Goal: Task Accomplishment & Management: Use online tool/utility

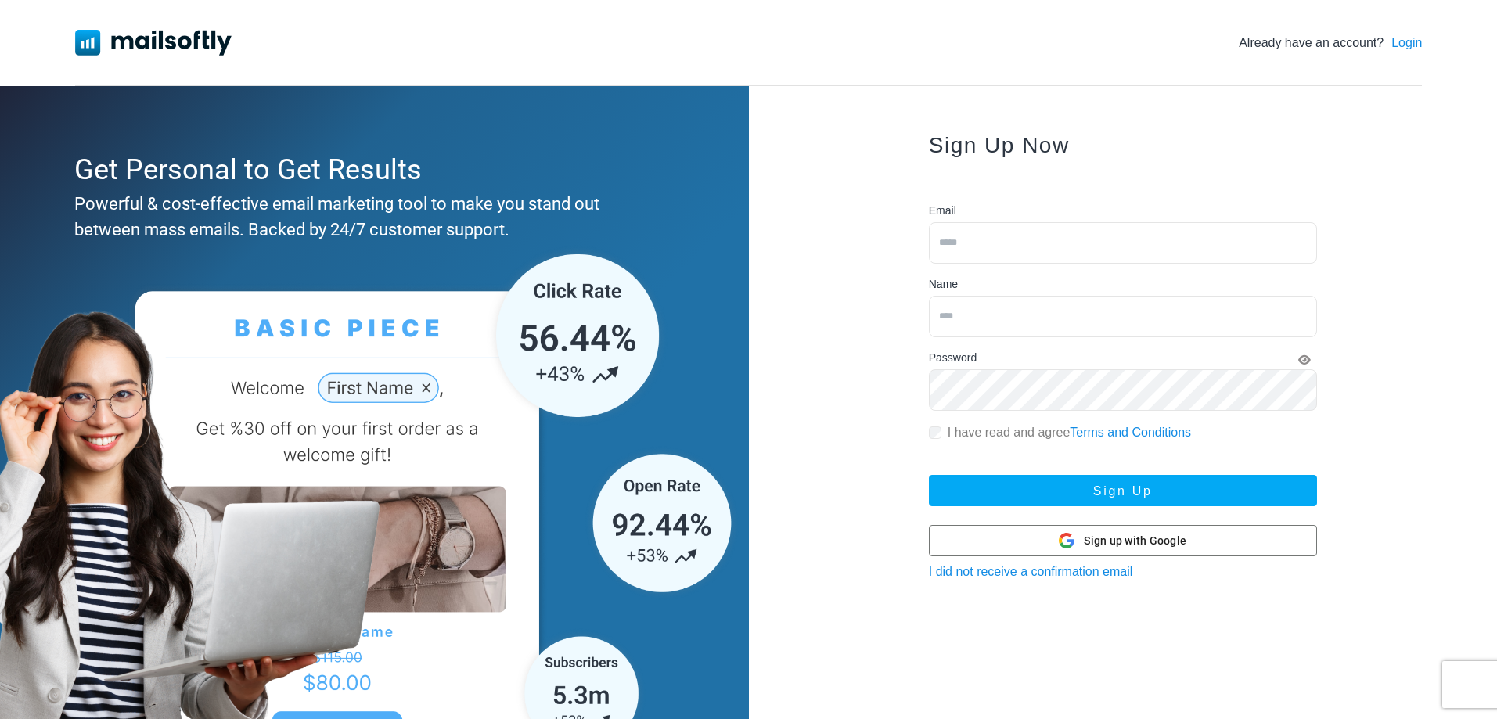
drag, startPoint x: 0, startPoint y: 0, endPoint x: 1013, endPoint y: 243, distance: 1041.2
click at [1013, 243] on input "email" at bounding box center [1123, 242] width 388 height 41
paste input "**********"
type input "**********"
click at [983, 304] on input "text" at bounding box center [1123, 316] width 388 height 41
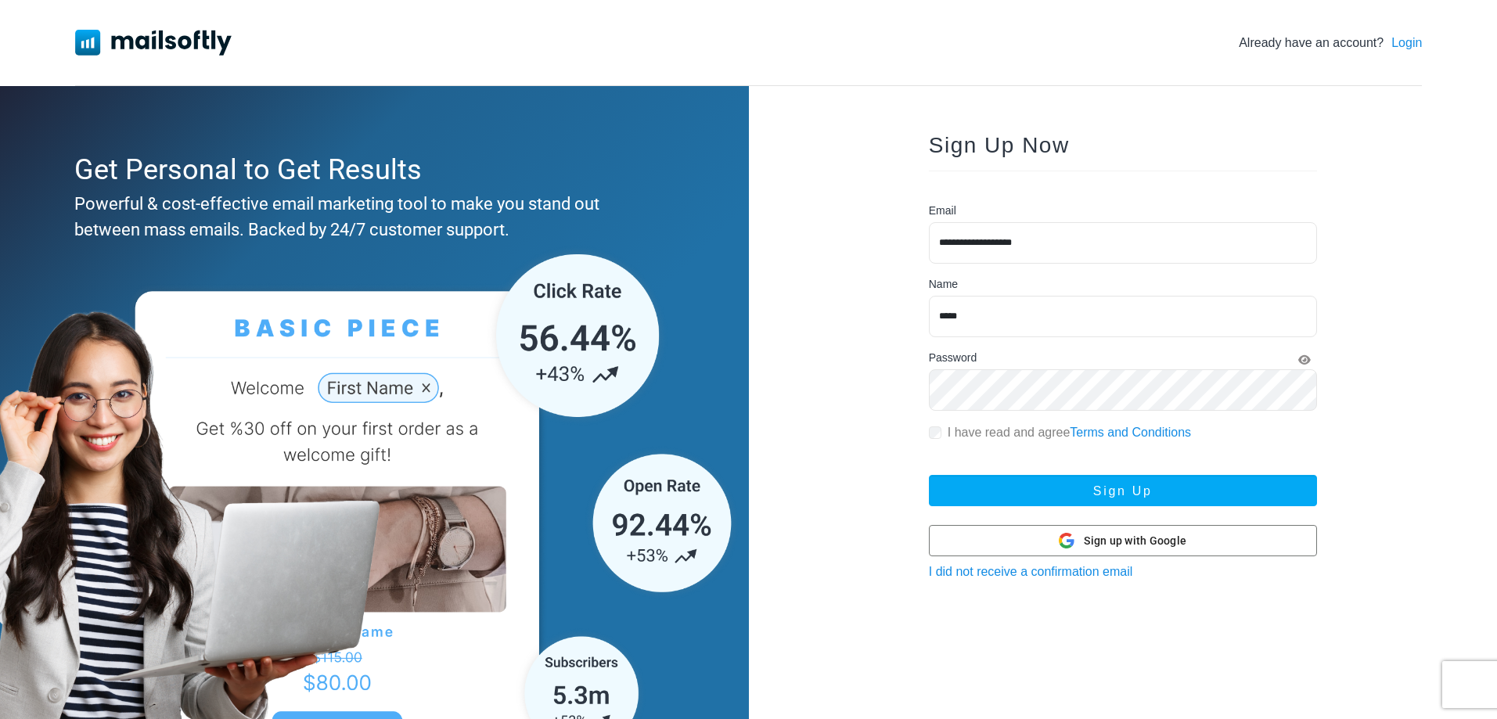
type input "*****"
click at [929, 475] on button "Sign Up" at bounding box center [1123, 490] width 388 height 31
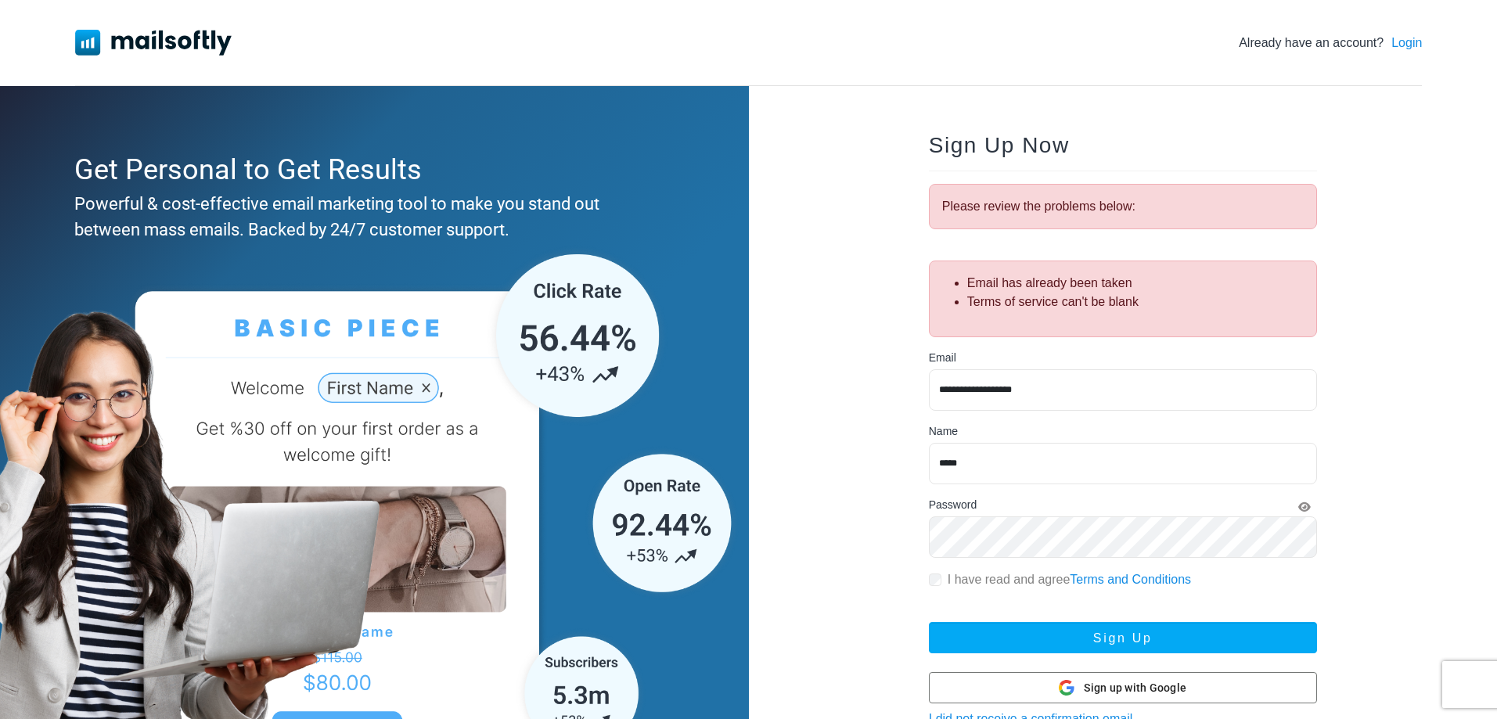
drag, startPoint x: 814, startPoint y: 257, endPoint x: 833, endPoint y: 204, distance: 56.7
click at [833, 204] on div "**********" at bounding box center [1123, 450] width 749 height 729
click at [1420, 41] on link "Login" at bounding box center [1406, 43] width 31 height 19
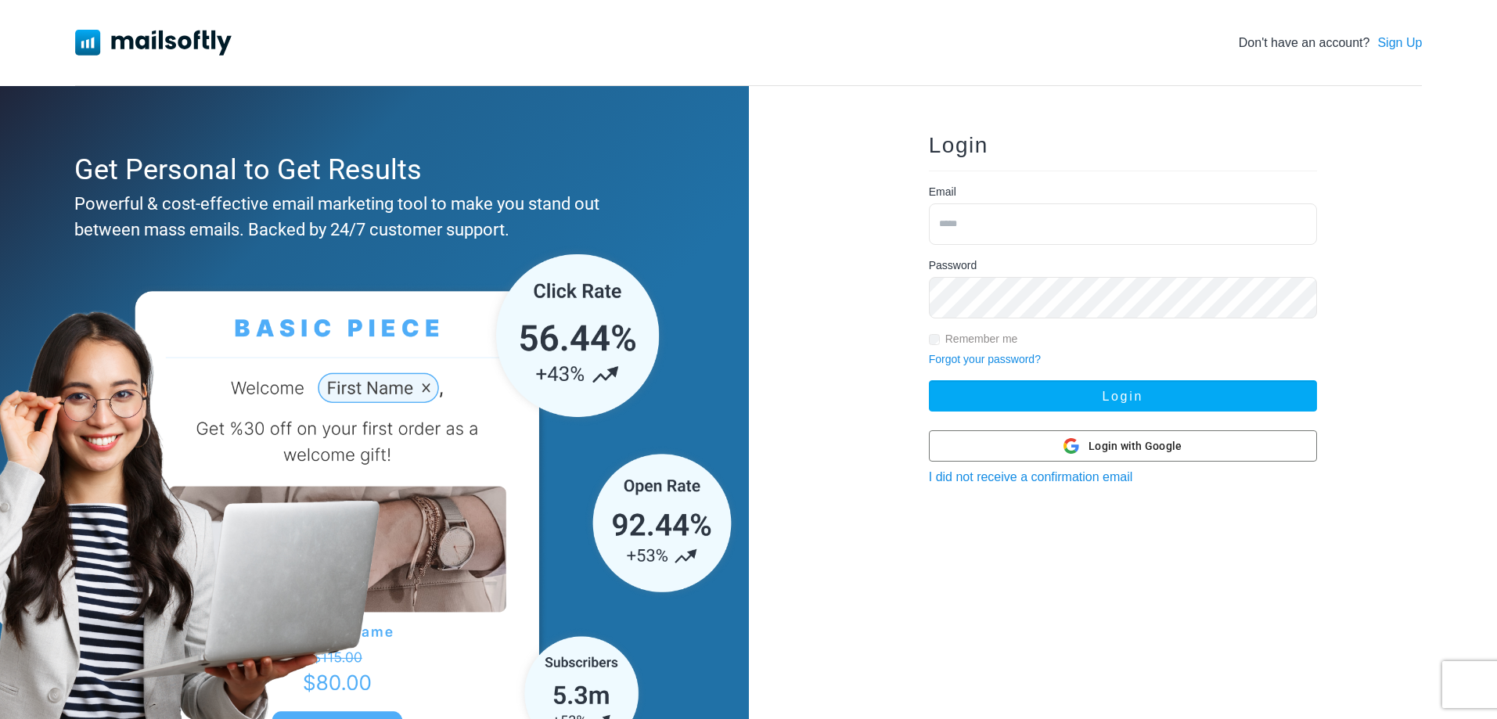
click at [962, 219] on input "email" at bounding box center [1123, 223] width 388 height 41
type input "**********"
click at [929, 380] on button "Login" at bounding box center [1123, 395] width 388 height 31
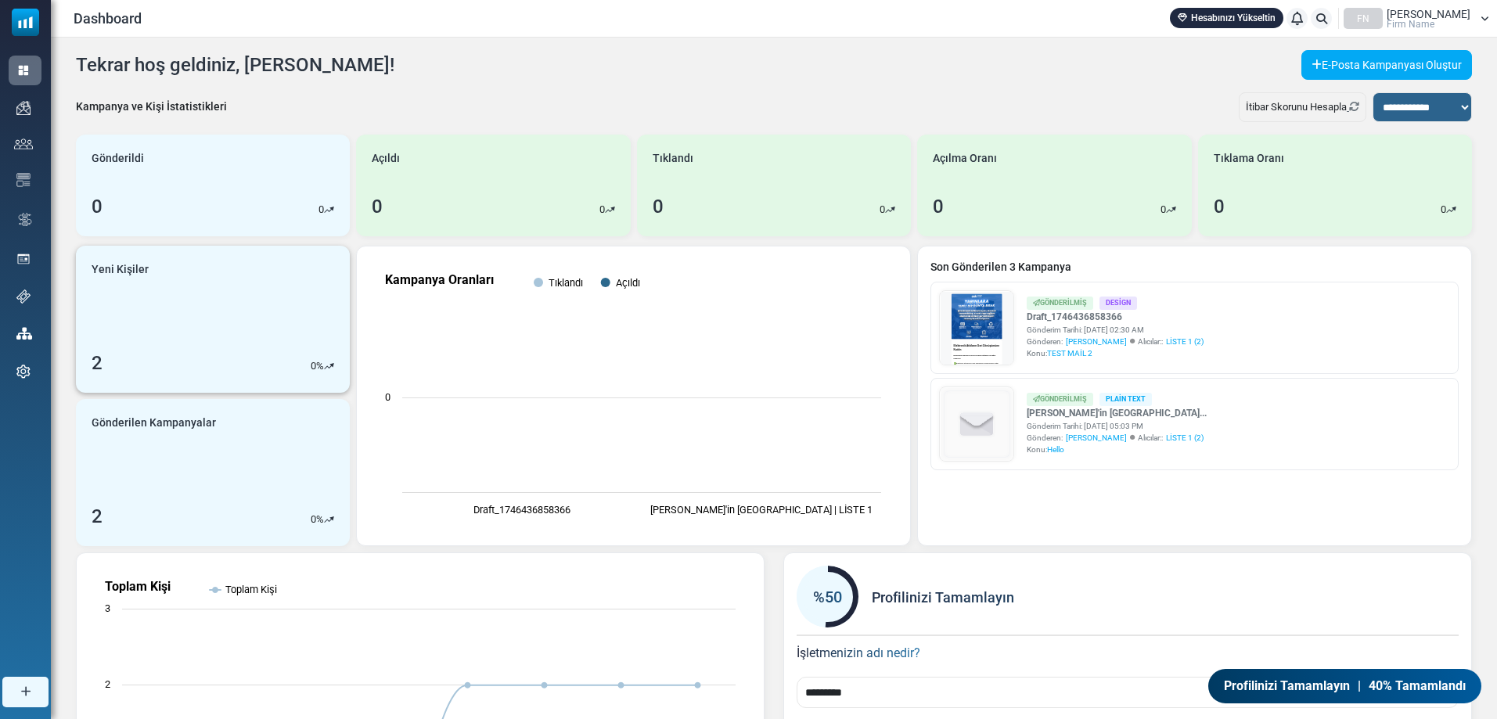
click at [200, 329] on link "Yeni Kişiler 2 0 %" at bounding box center [213, 319] width 274 height 147
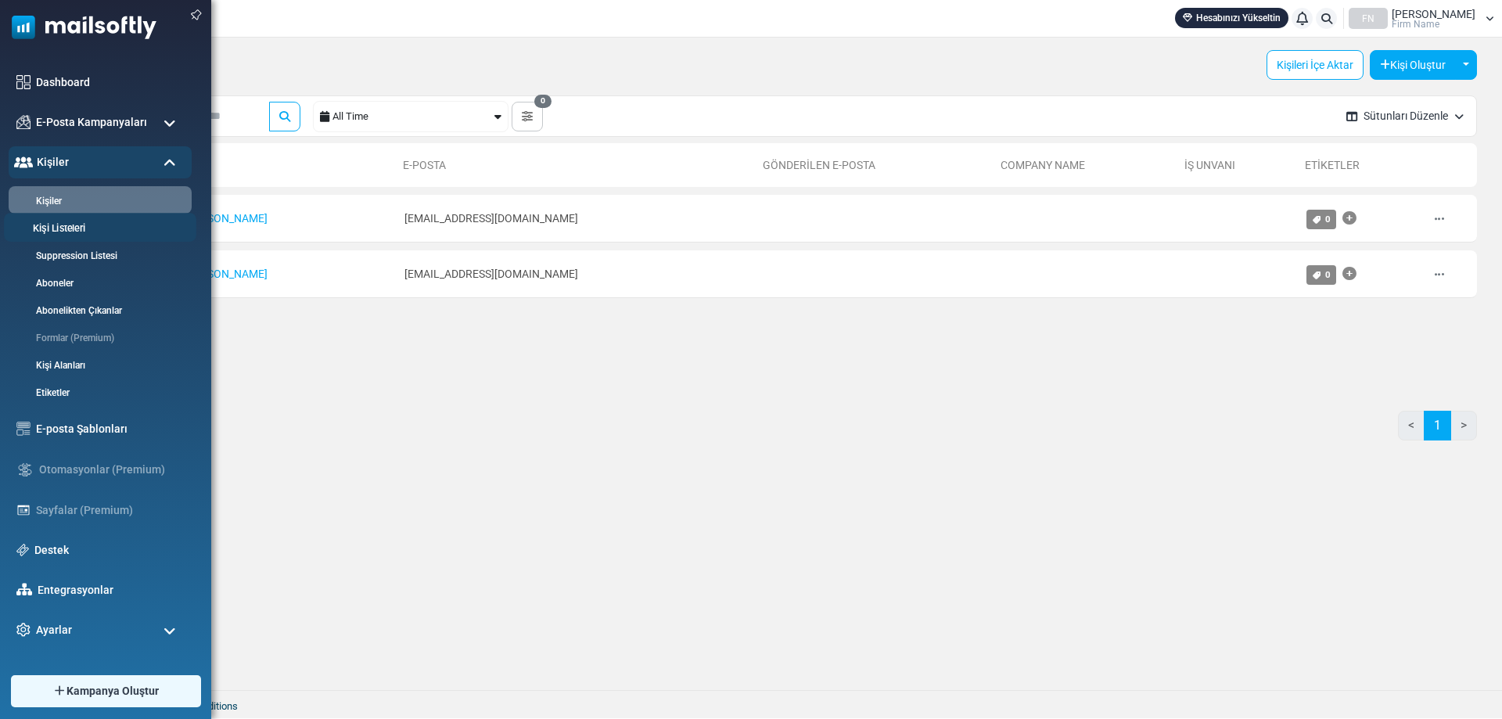
click at [106, 226] on link "Kişi Listeleri" at bounding box center [98, 228] width 188 height 15
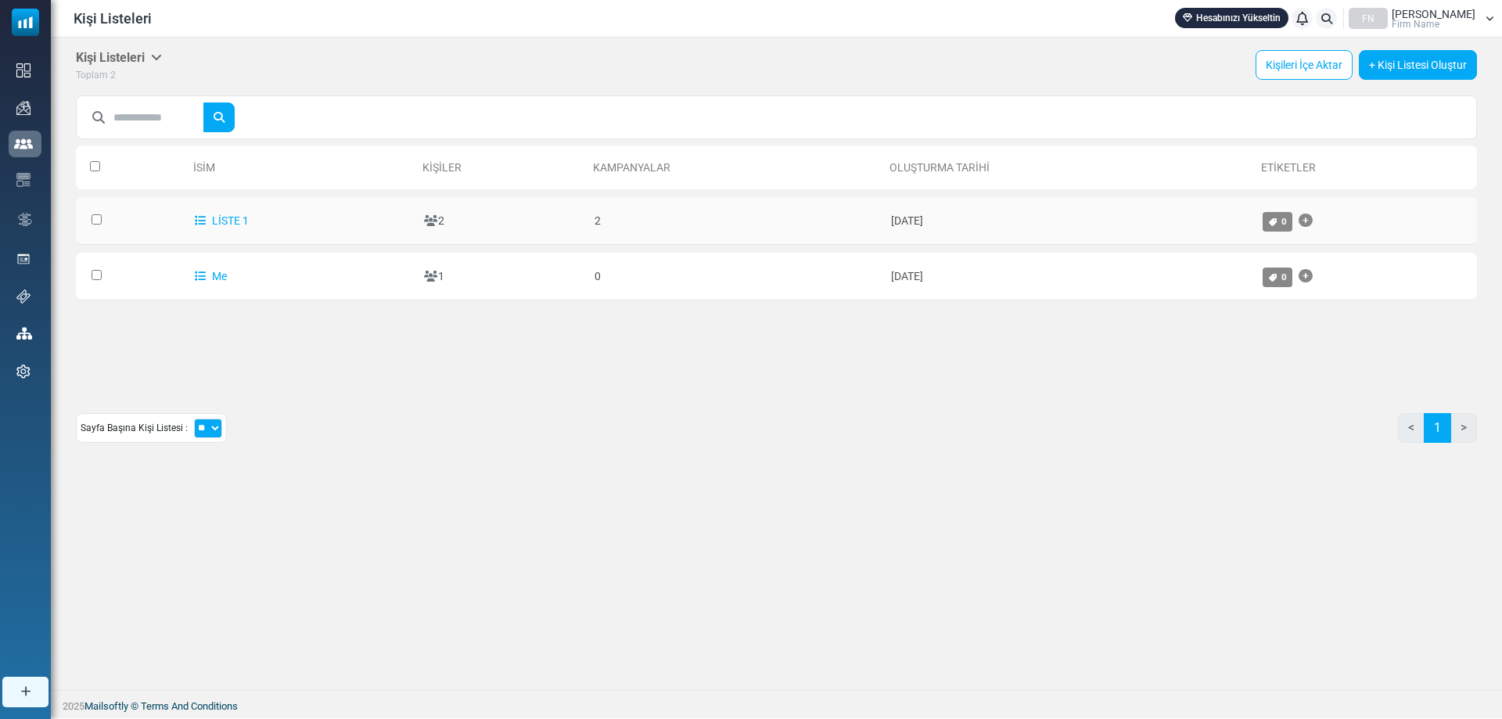
click at [328, 222] on td "LİSTE 1" at bounding box center [302, 221] width 230 height 48
click at [233, 216] on link "LİSTE 1" at bounding box center [222, 220] width 54 height 13
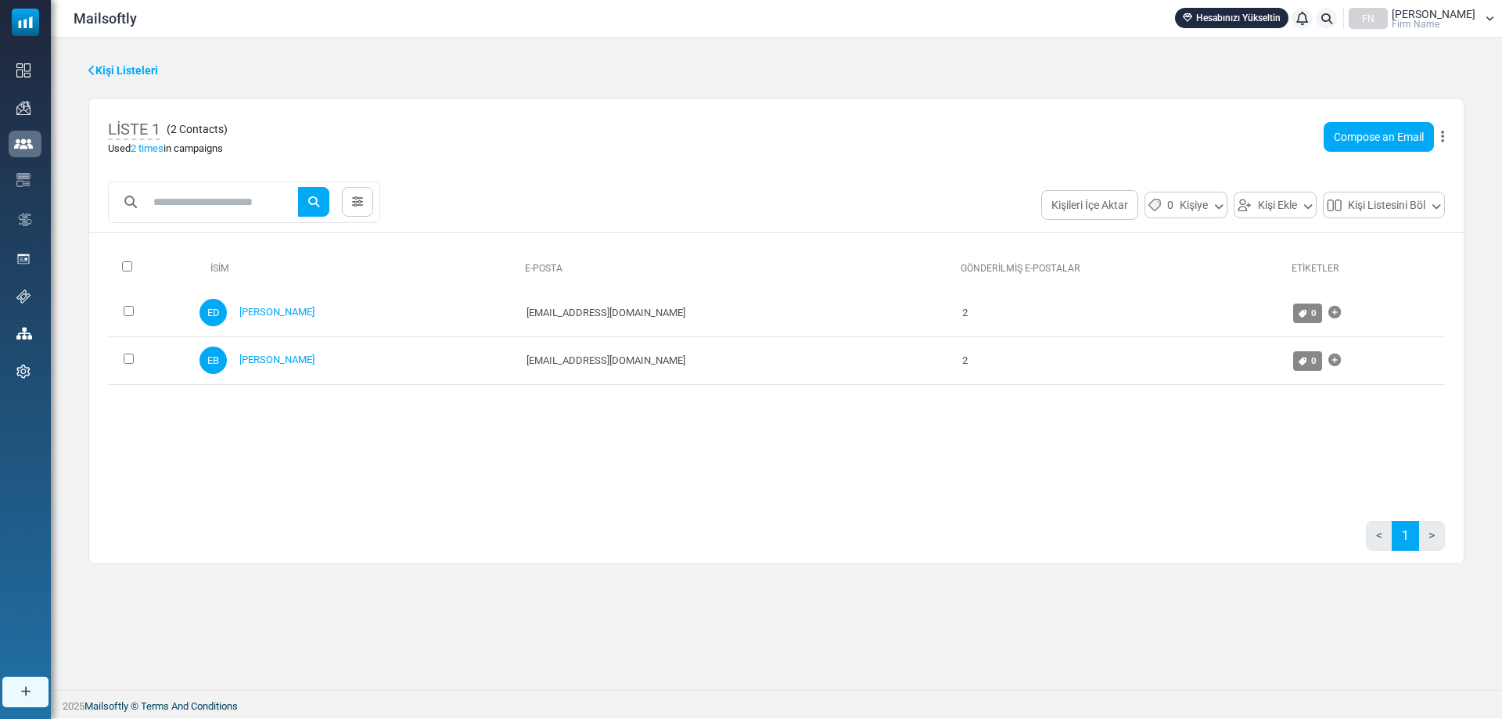
click at [95, 69] on icon at bounding box center [91, 70] width 7 height 11
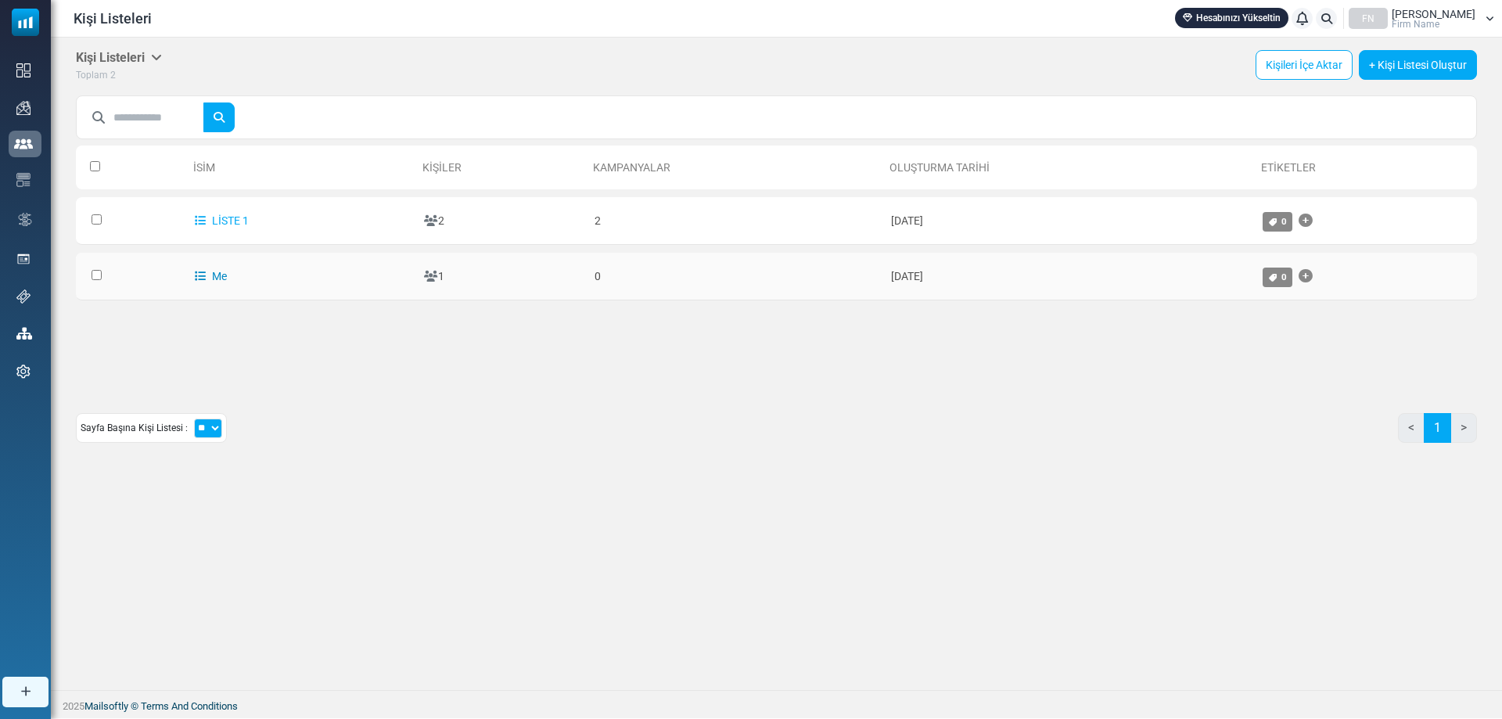
click at [226, 274] on link "Me" at bounding box center [211, 276] width 32 height 13
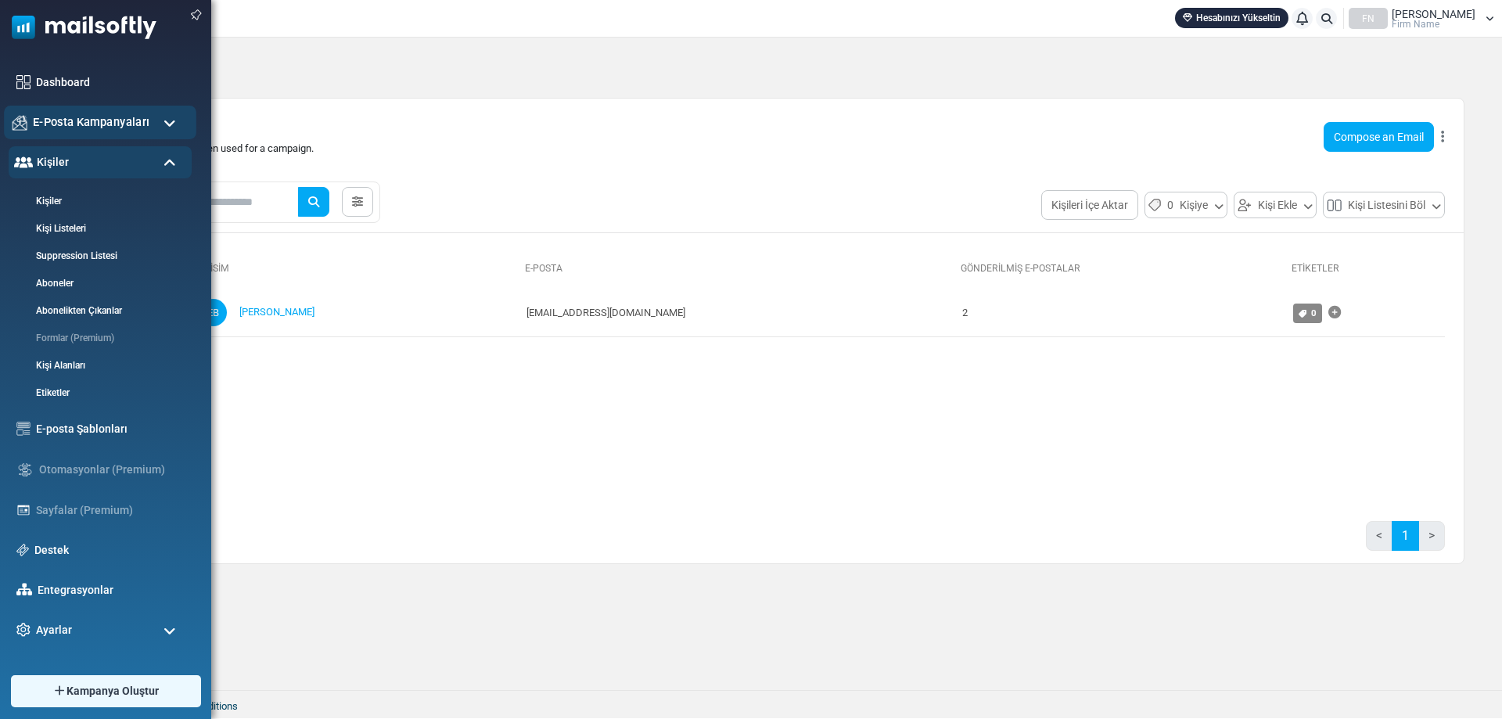
click at [143, 128] on span "E-Posta Kampanyaları" at bounding box center [91, 121] width 117 height 17
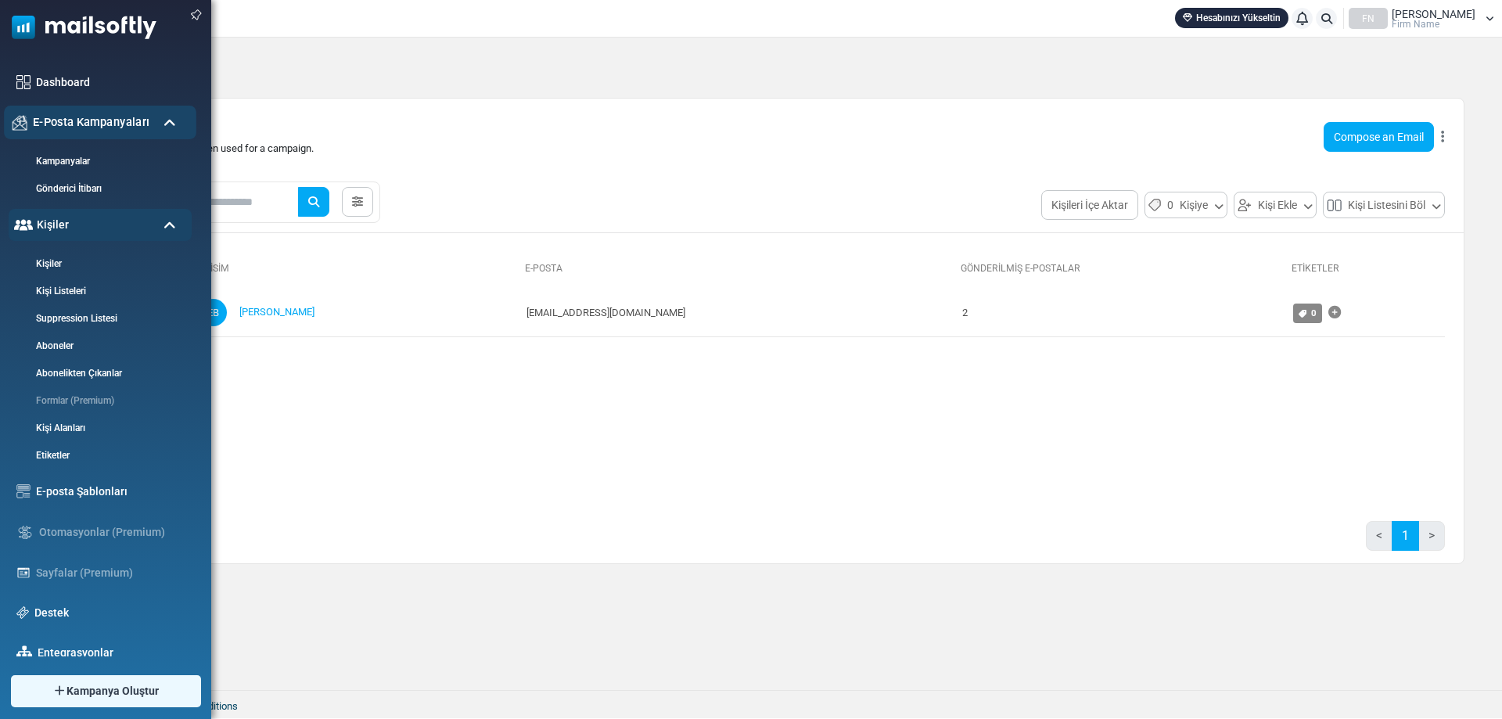
click at [150, 118] on div "E-Posta Kampanyaları" at bounding box center [100, 123] width 192 height 34
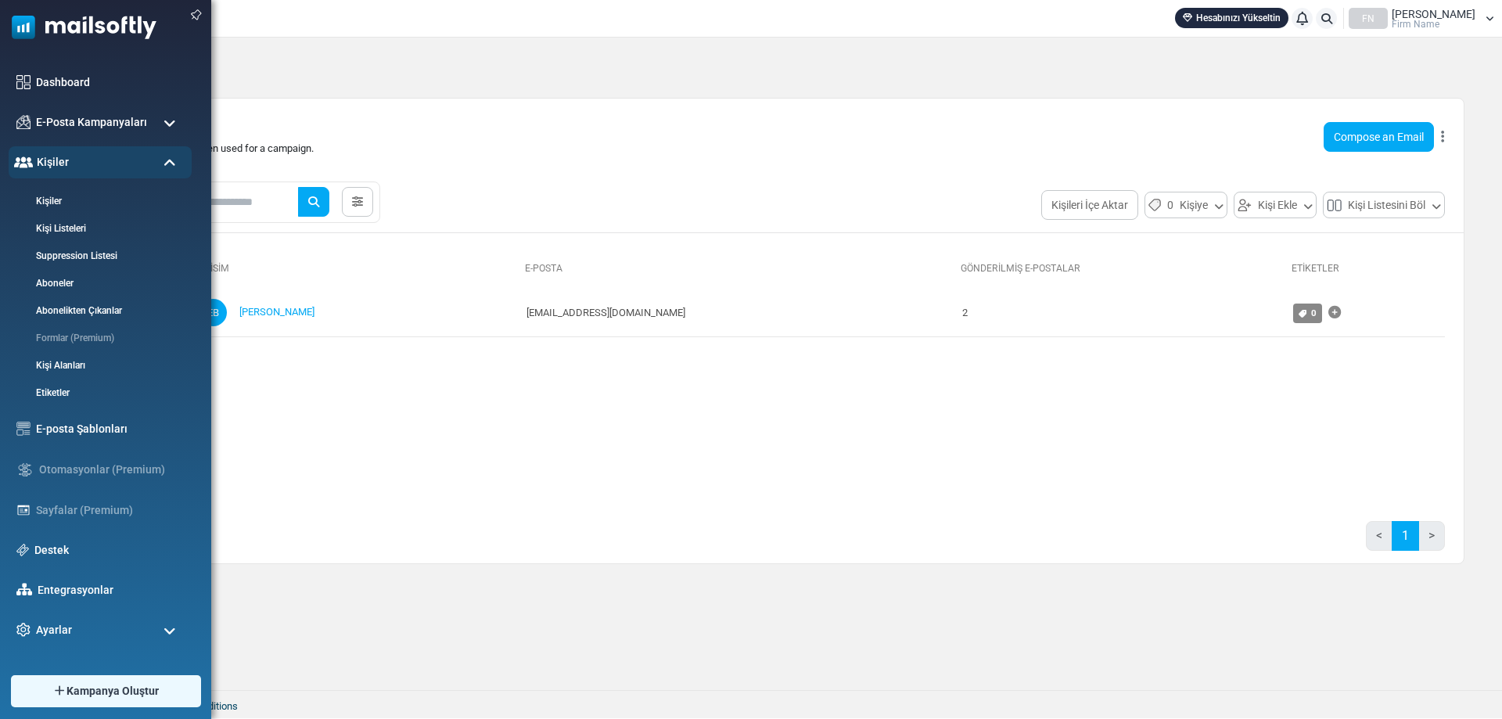
click at [113, 25] on img at bounding box center [78, 23] width 157 height 47
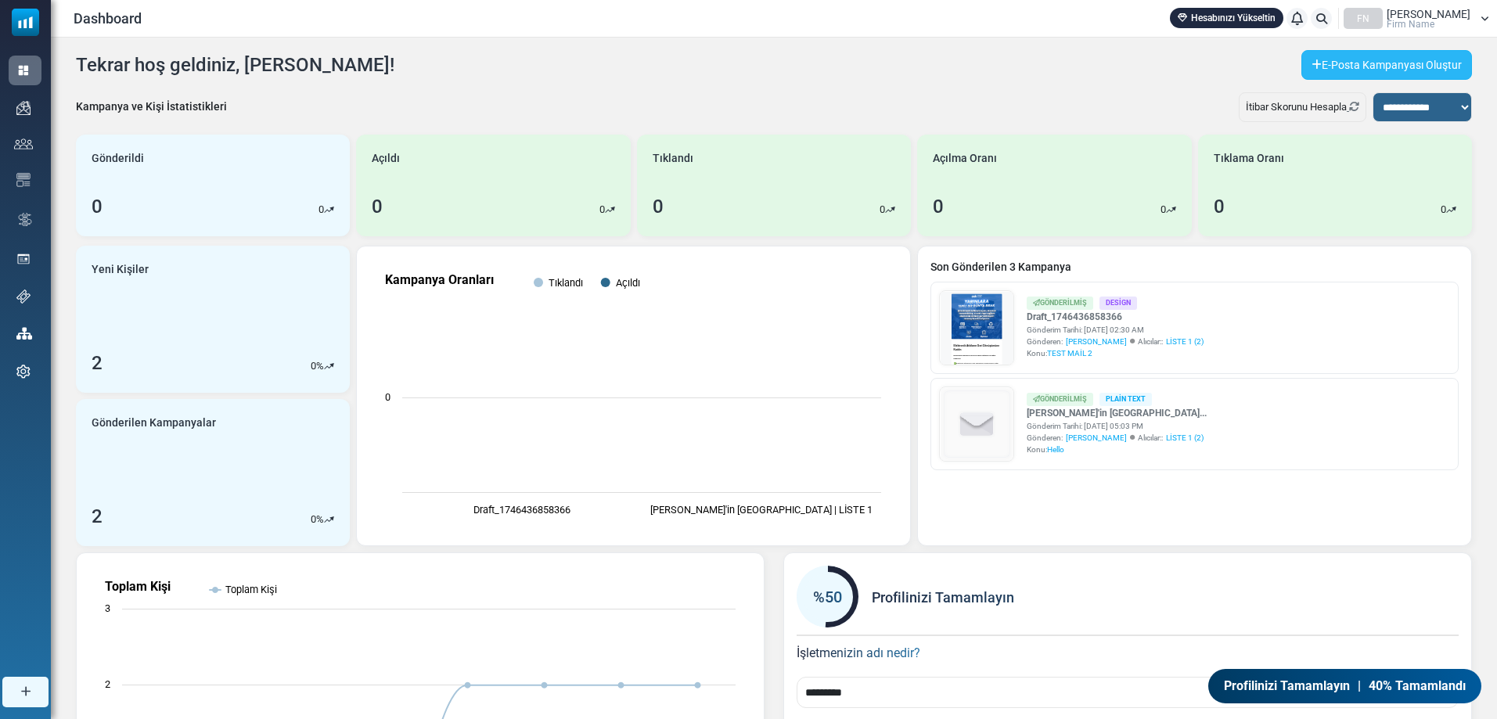
click at [1332, 64] on link "E-Posta Kampanyası Oluştur" at bounding box center [1386, 65] width 171 height 30
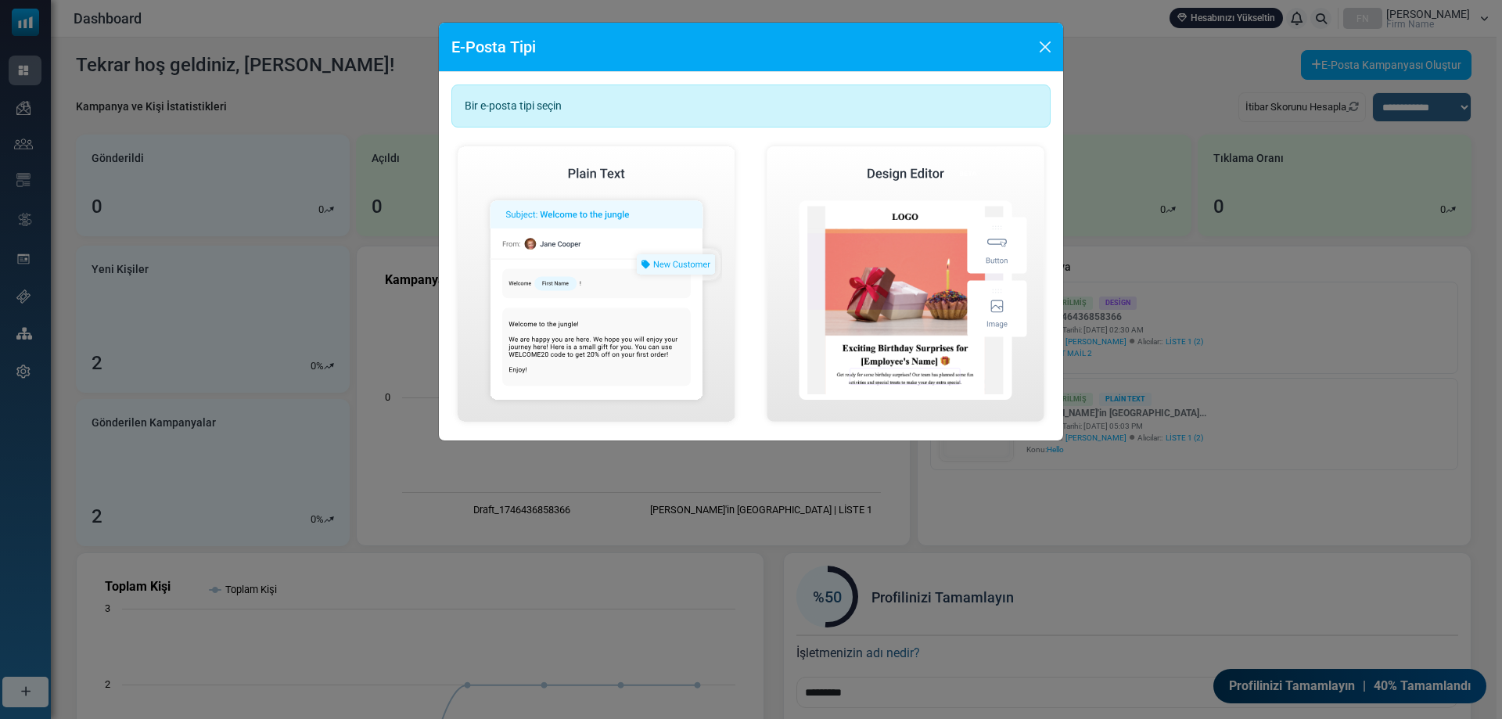
click at [1023, 98] on div "Bir e-posta tipi seçin" at bounding box center [751, 106] width 599 height 43
click at [1049, 41] on button "Close" at bounding box center [1045, 46] width 23 height 23
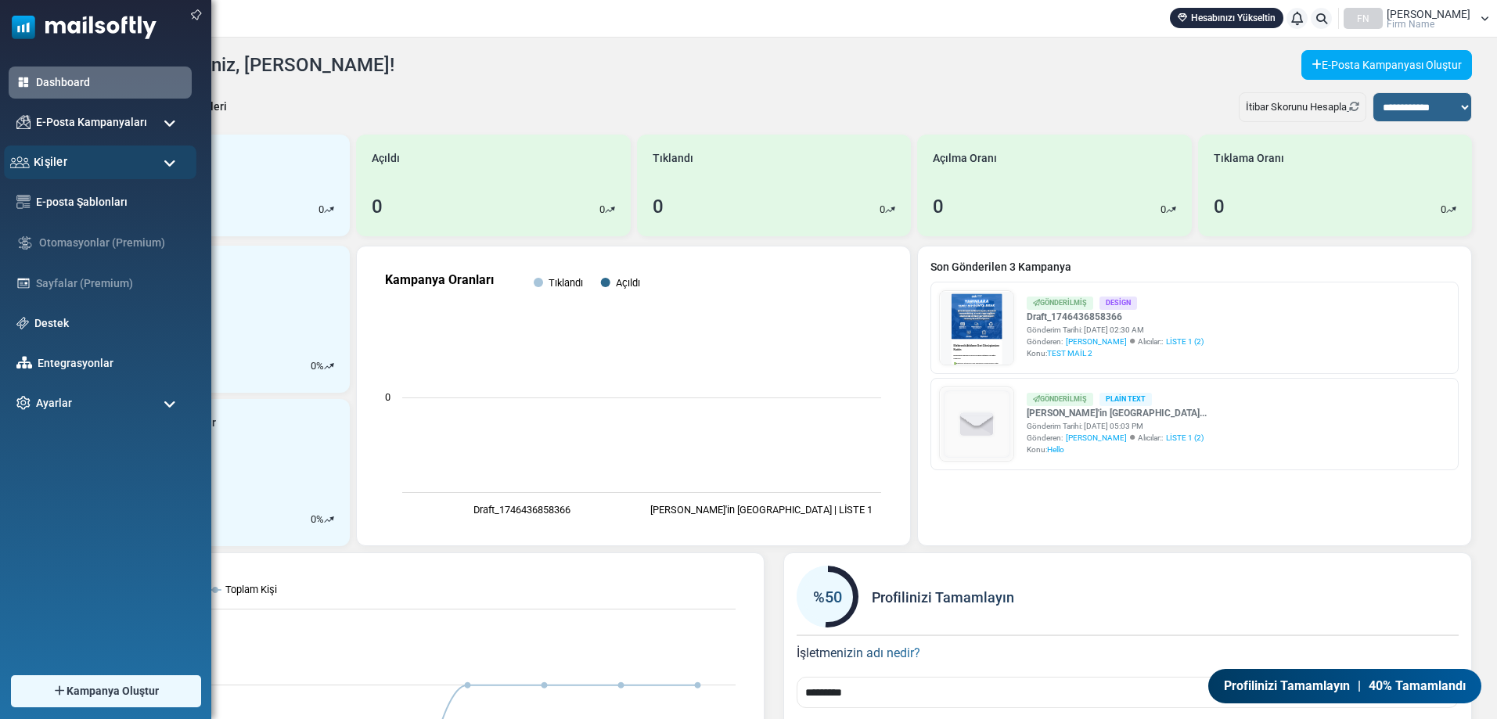
click at [74, 163] on div "Kişiler" at bounding box center [100, 163] width 192 height 34
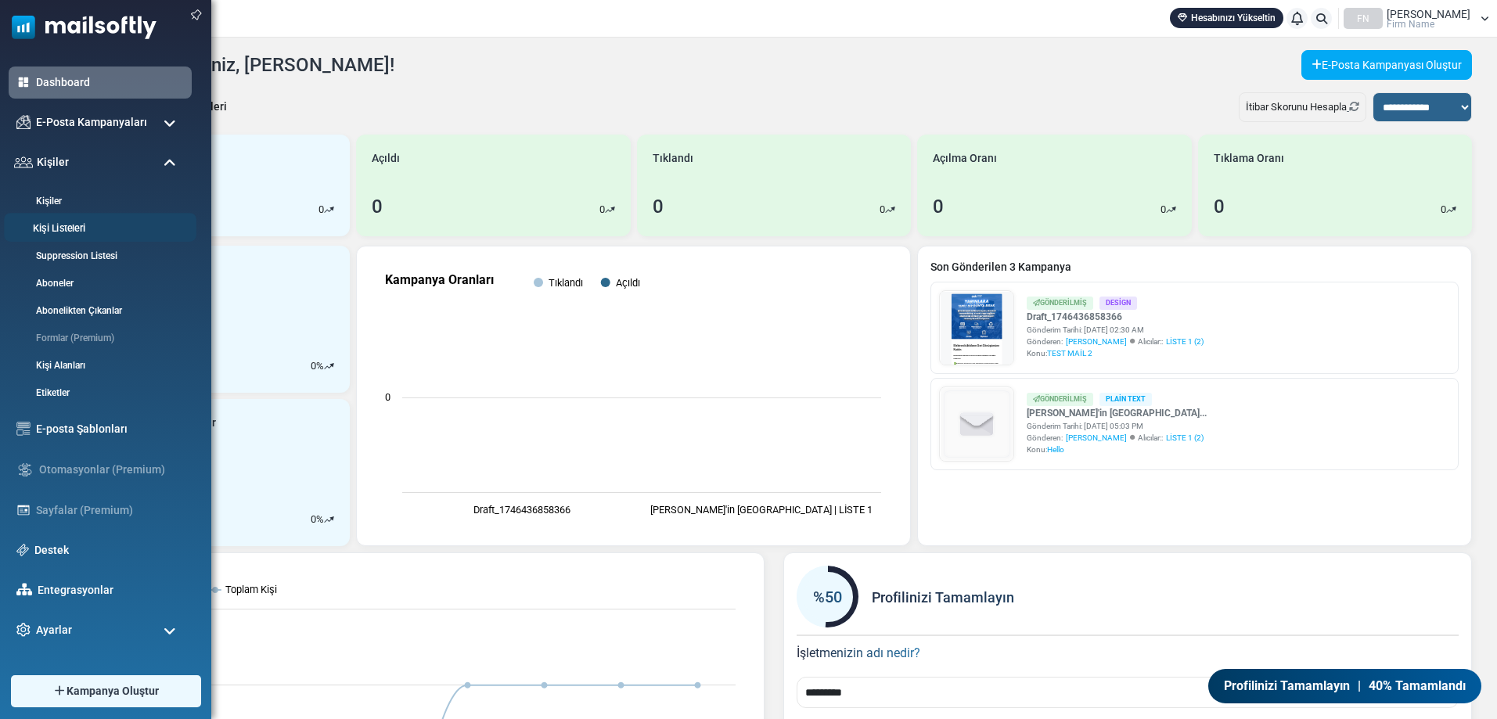
click at [74, 221] on link "Kişi Listeleri" at bounding box center [98, 228] width 188 height 15
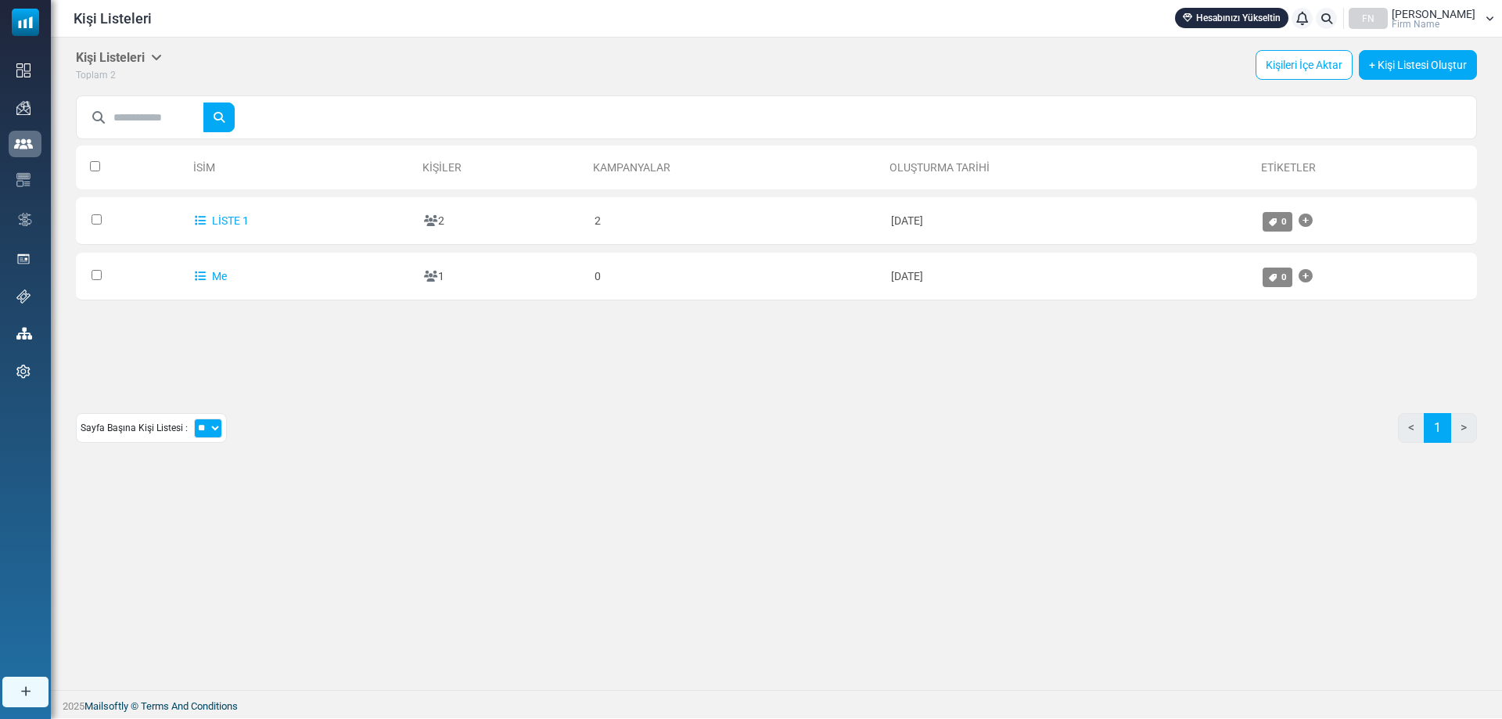
click at [214, 432] on select "** ** **" at bounding box center [208, 429] width 28 height 20
click at [219, 430] on select "** ** **" at bounding box center [208, 429] width 28 height 20
click at [439, 366] on div "İsim Kişiler Kampanyalar Oluşturma Tarihi Etiketler 0 Selected Assign Tag Kişi …" at bounding box center [776, 263] width 1401 height 250
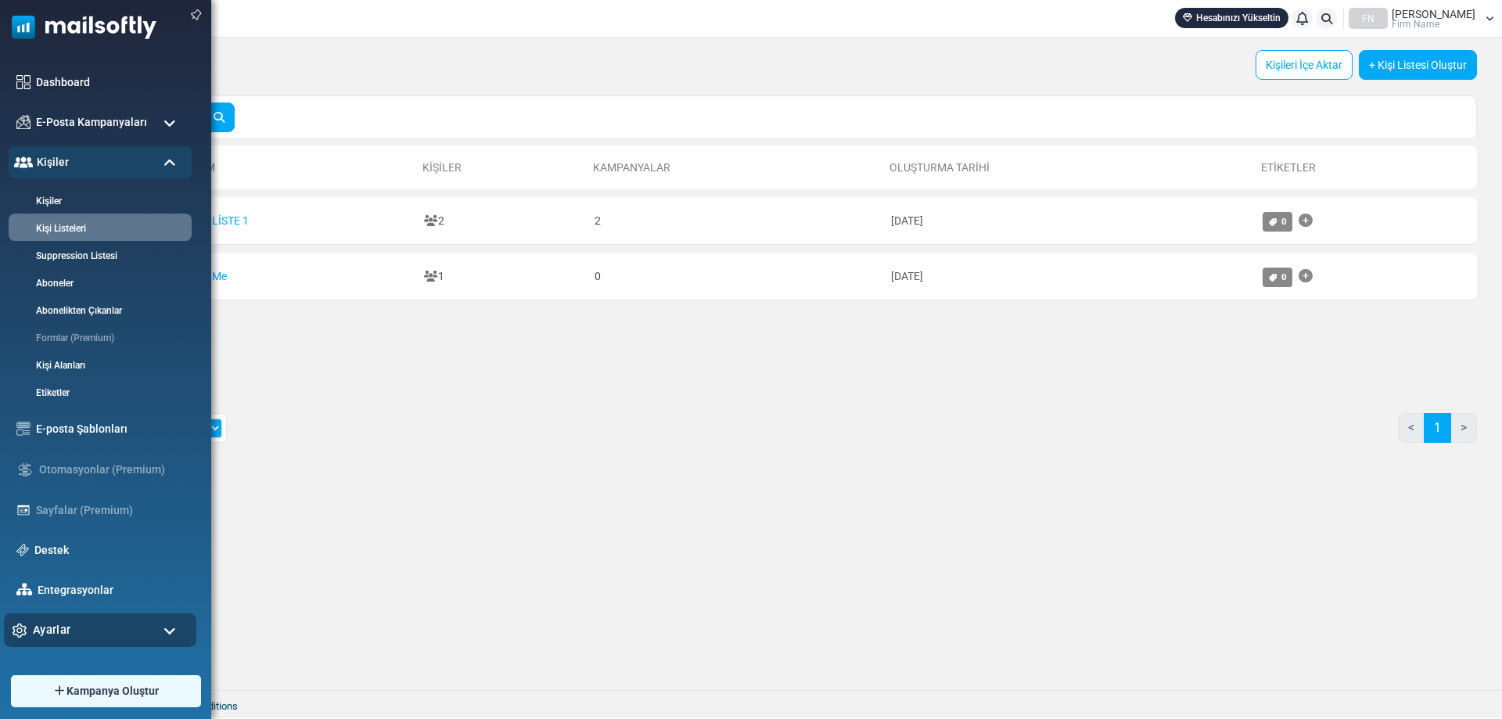
drag, startPoint x: 31, startPoint y: 690, endPoint x: 149, endPoint y: 629, distance: 133.0
click at [149, 629] on div "Keep open Dashboard E-Posta Kampanyaları Kampanyalar Gönderici İtibarı Kişiler …" at bounding box center [105, 359] width 211 height 719
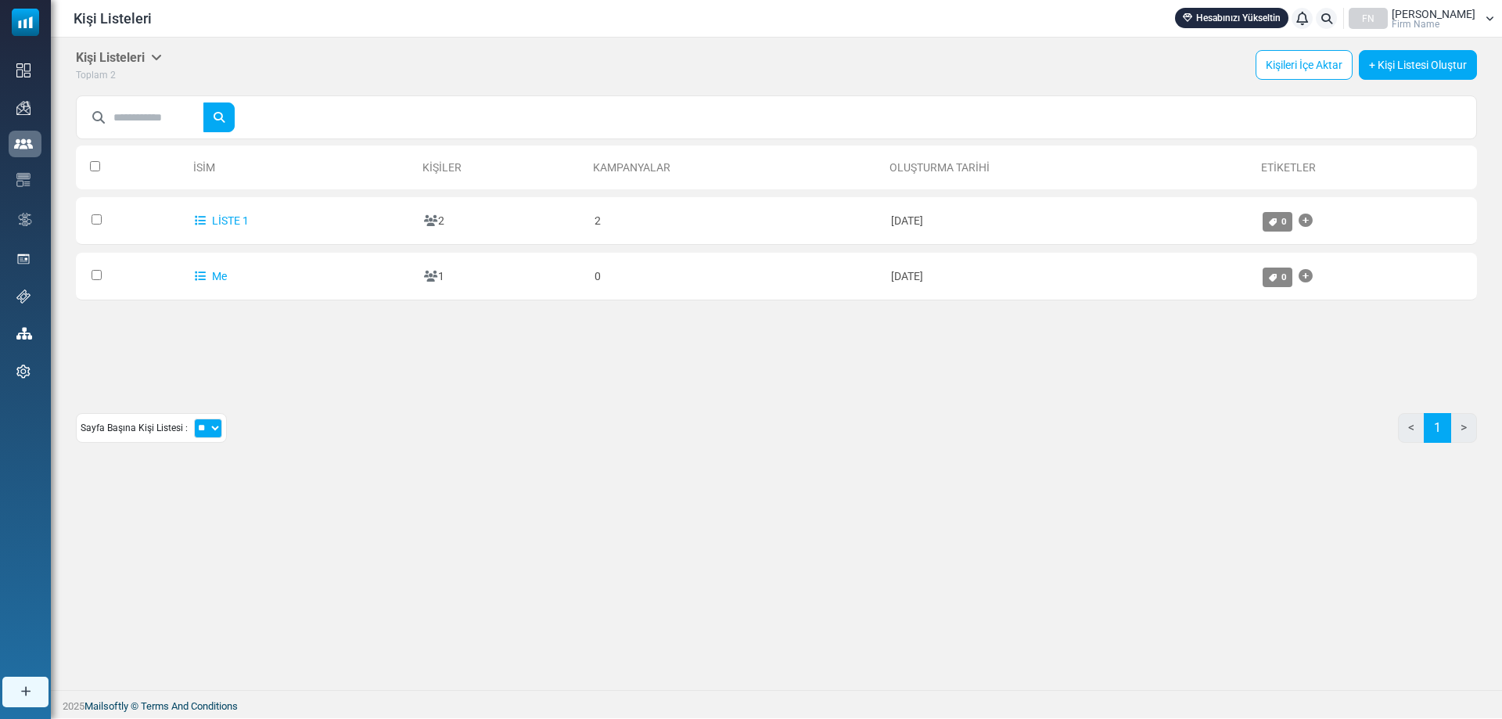
click at [459, 448] on div "Sayfa Başına Kişi Listesi : ** ** ** < 1 >" at bounding box center [776, 434] width 1401 height 42
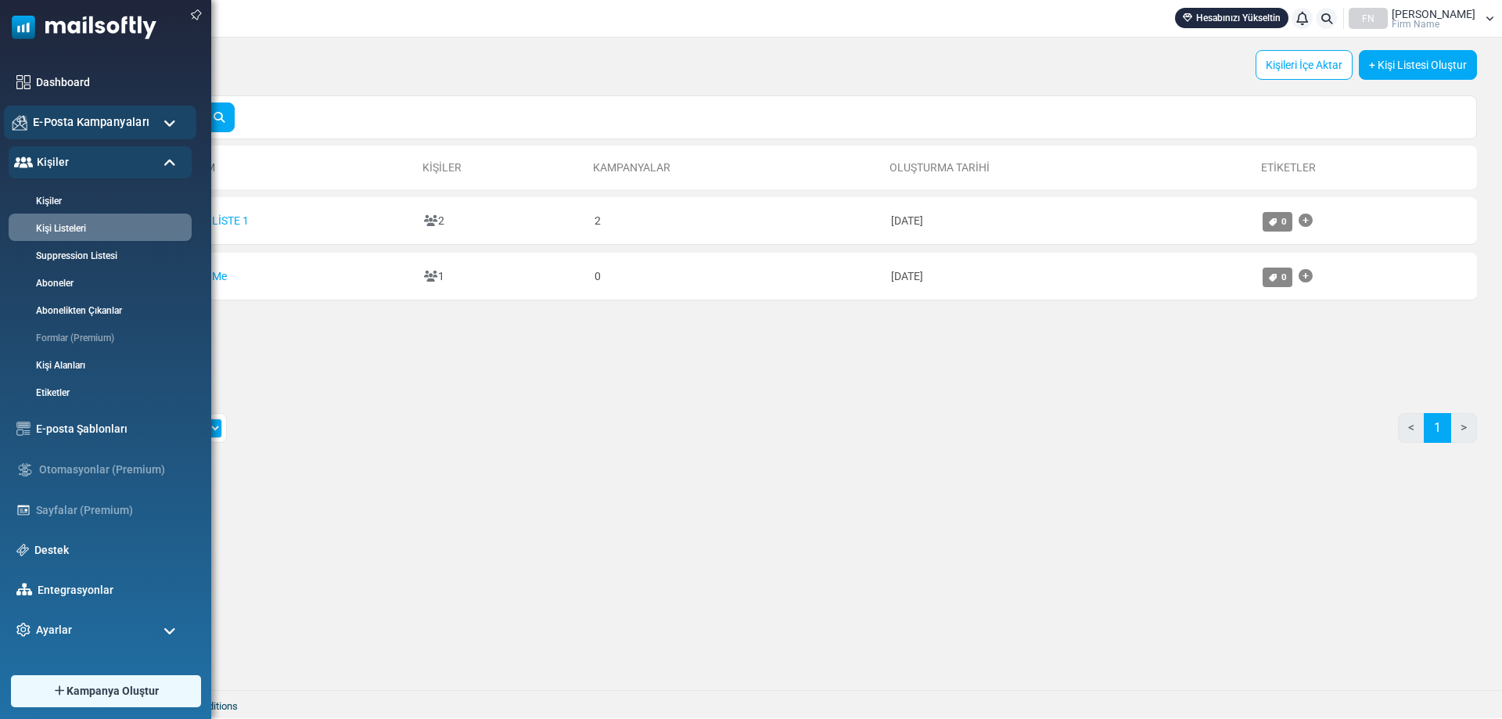
click at [120, 107] on div "E-Posta Kampanyaları" at bounding box center [100, 123] width 192 height 34
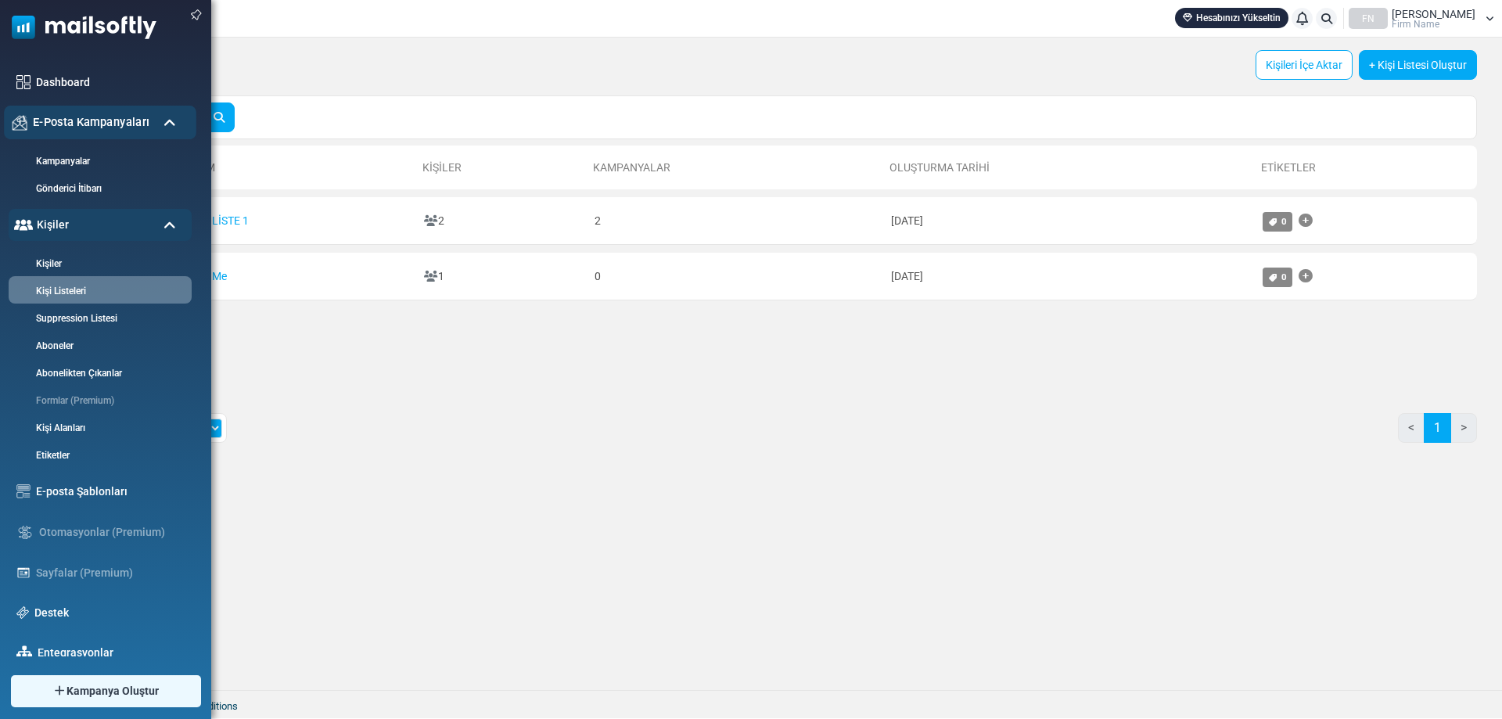
click at [141, 109] on div "E-Posta Kampanyaları" at bounding box center [100, 123] width 192 height 34
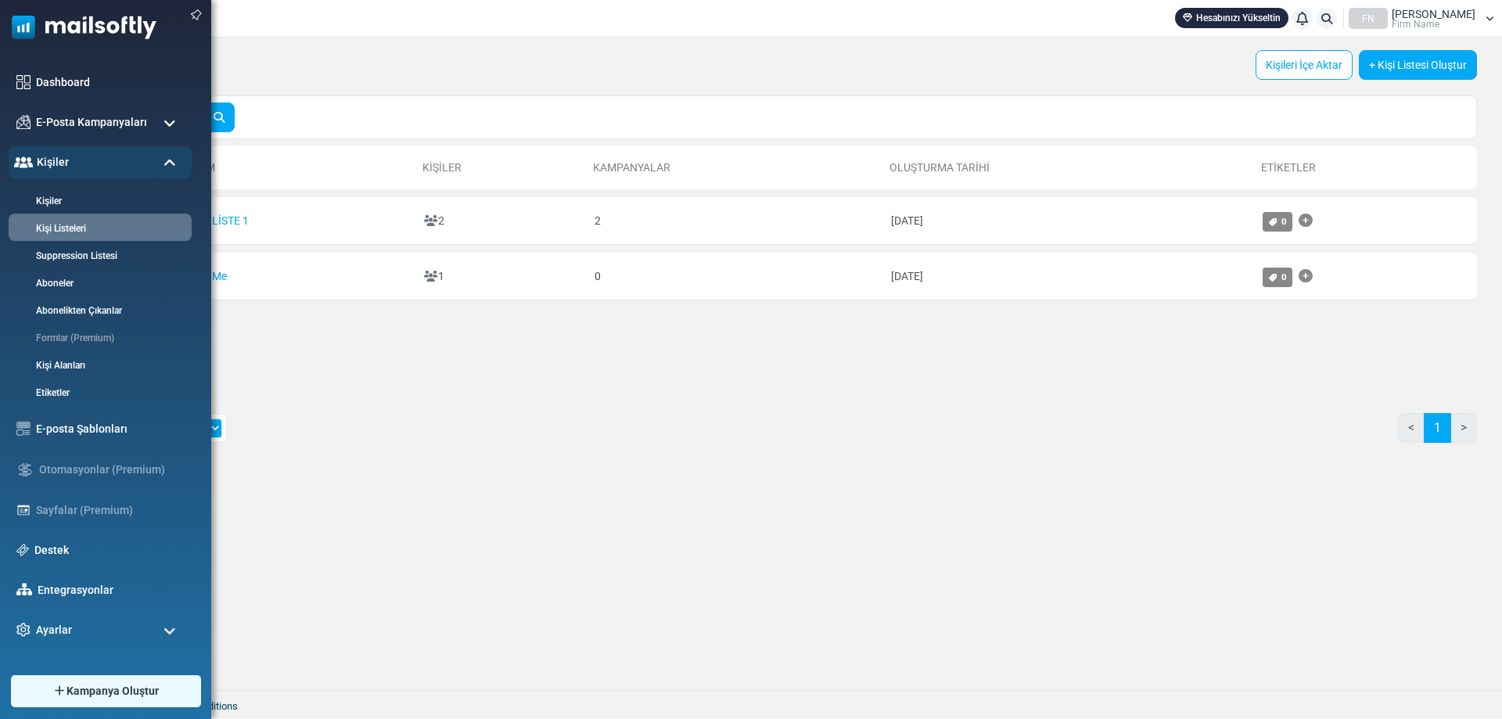
click at [106, 64] on div "Dashboard E-Posta Kampanyaları Kampanyalar Gönderici İtibarı Kişiler Kişiler Ki…" at bounding box center [105, 352] width 211 height 610
click at [101, 81] on link "Dashboard" at bounding box center [110, 82] width 155 height 17
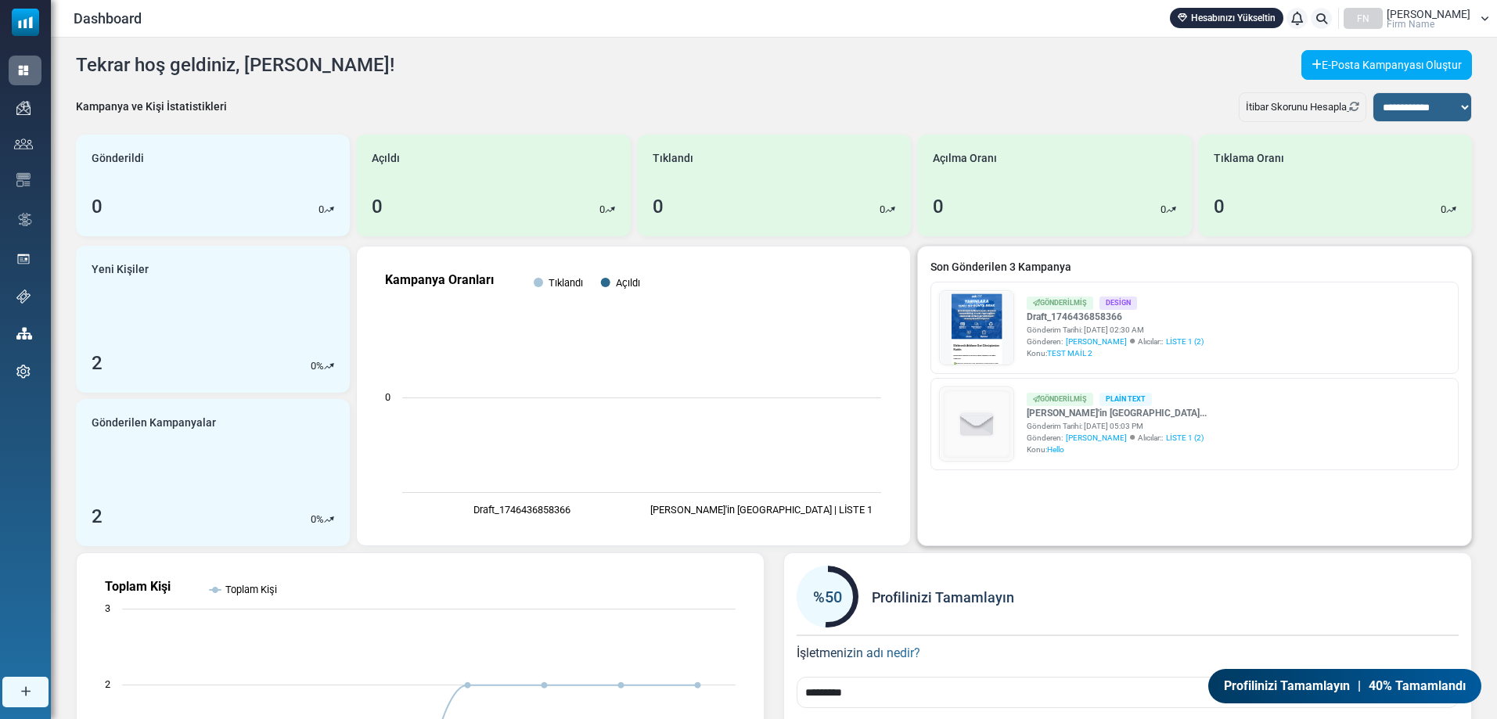
click at [984, 328] on link at bounding box center [977, 371] width 74 height 160
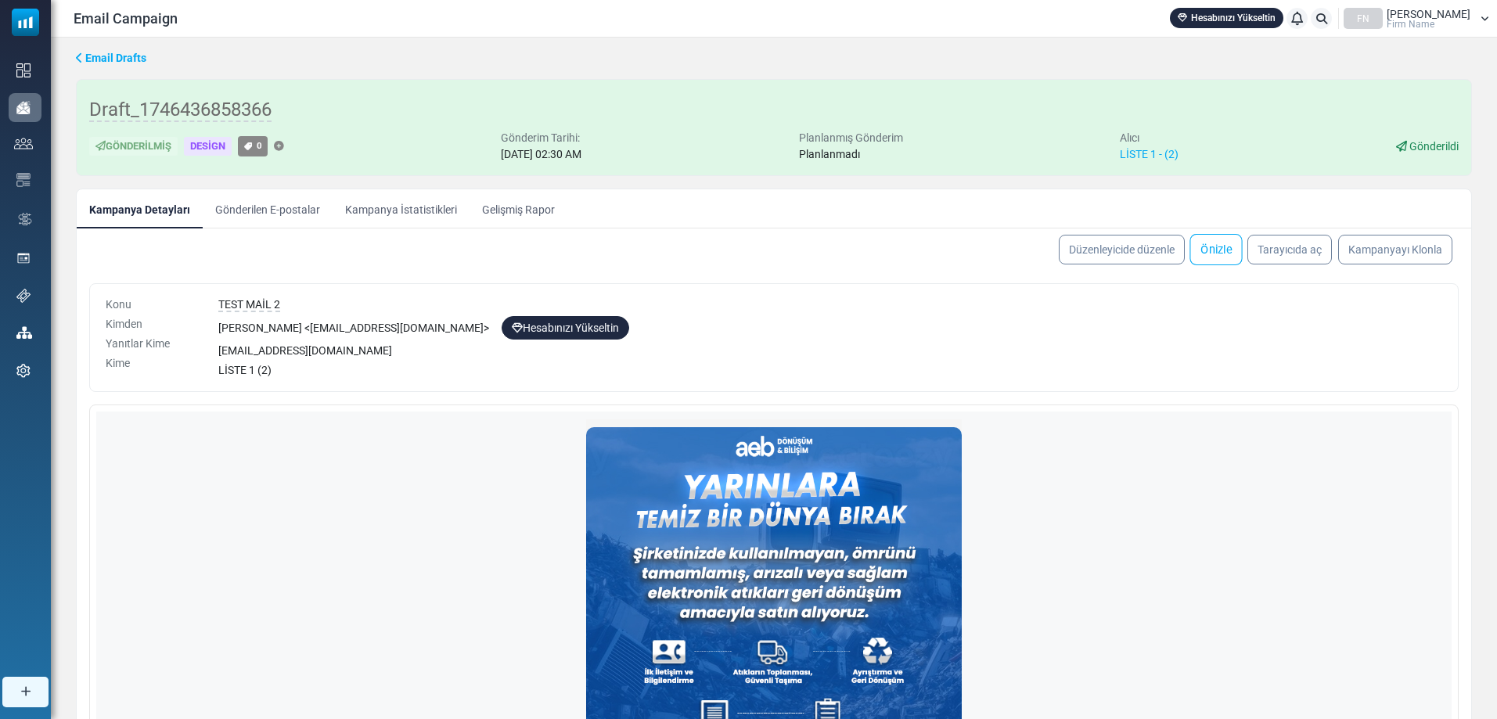
click at [1232, 245] on link "Önizle" at bounding box center [1215, 249] width 52 height 31
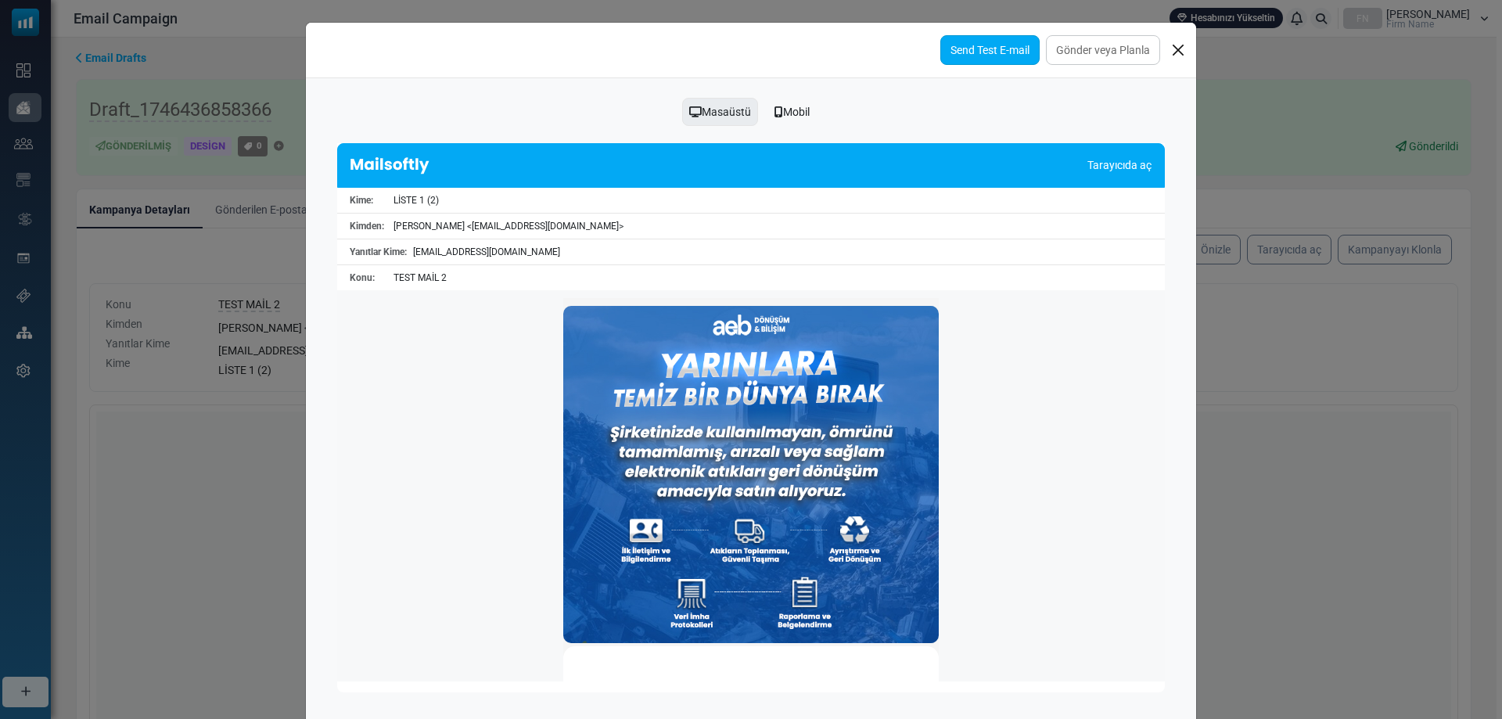
click at [985, 49] on link "Send Test E-mail" at bounding box center [990, 50] width 99 height 30
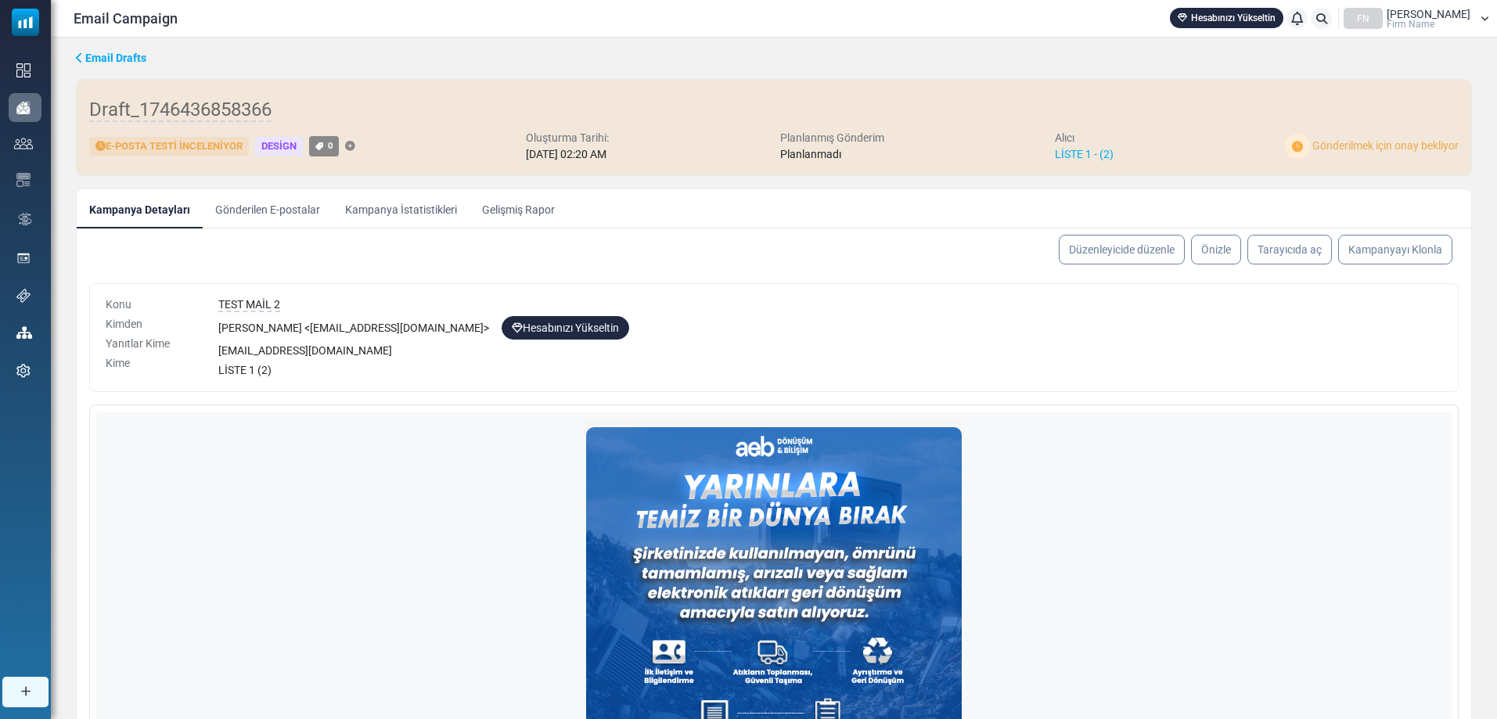
click at [257, 220] on link "Gönderilen E-postalar" at bounding box center [268, 208] width 130 height 39
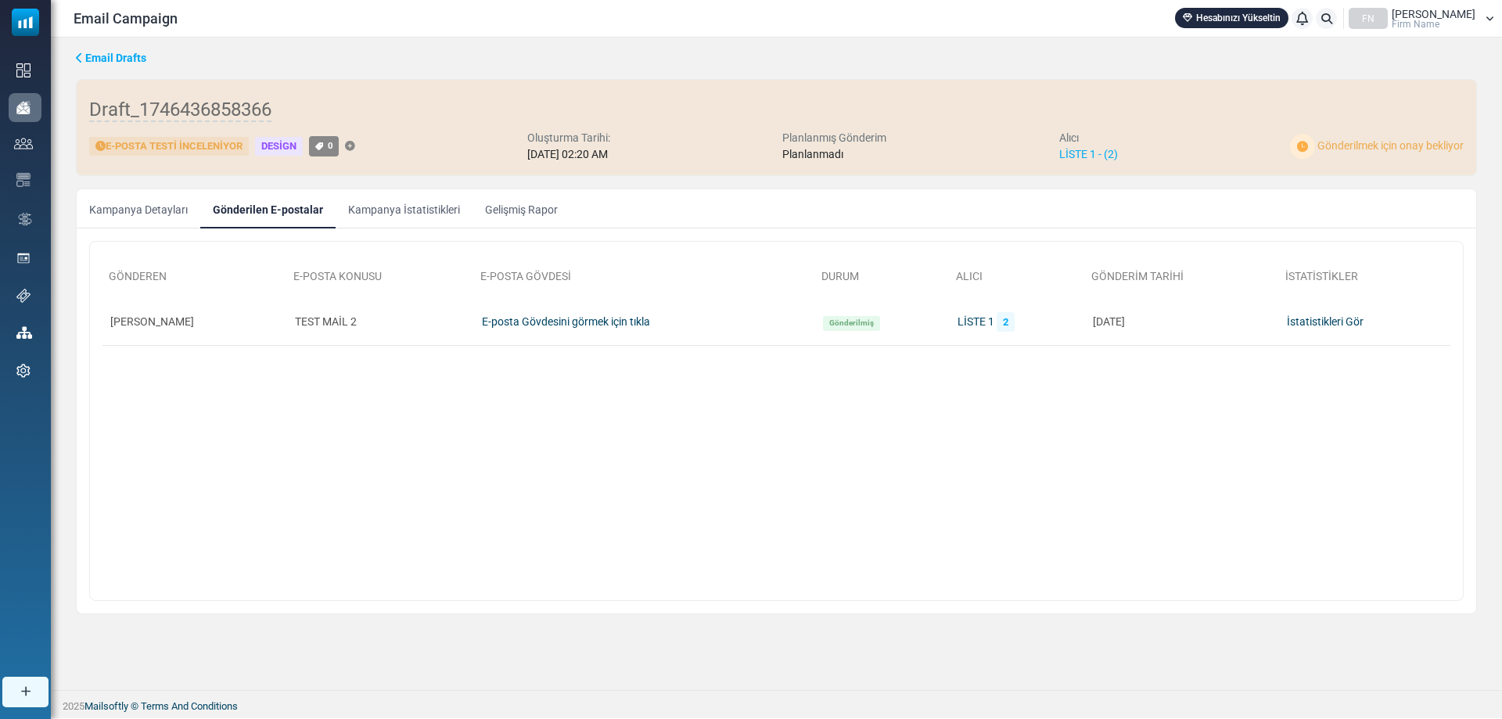
click at [412, 207] on link "Kampanya İstatistikleri" at bounding box center [404, 208] width 137 height 39
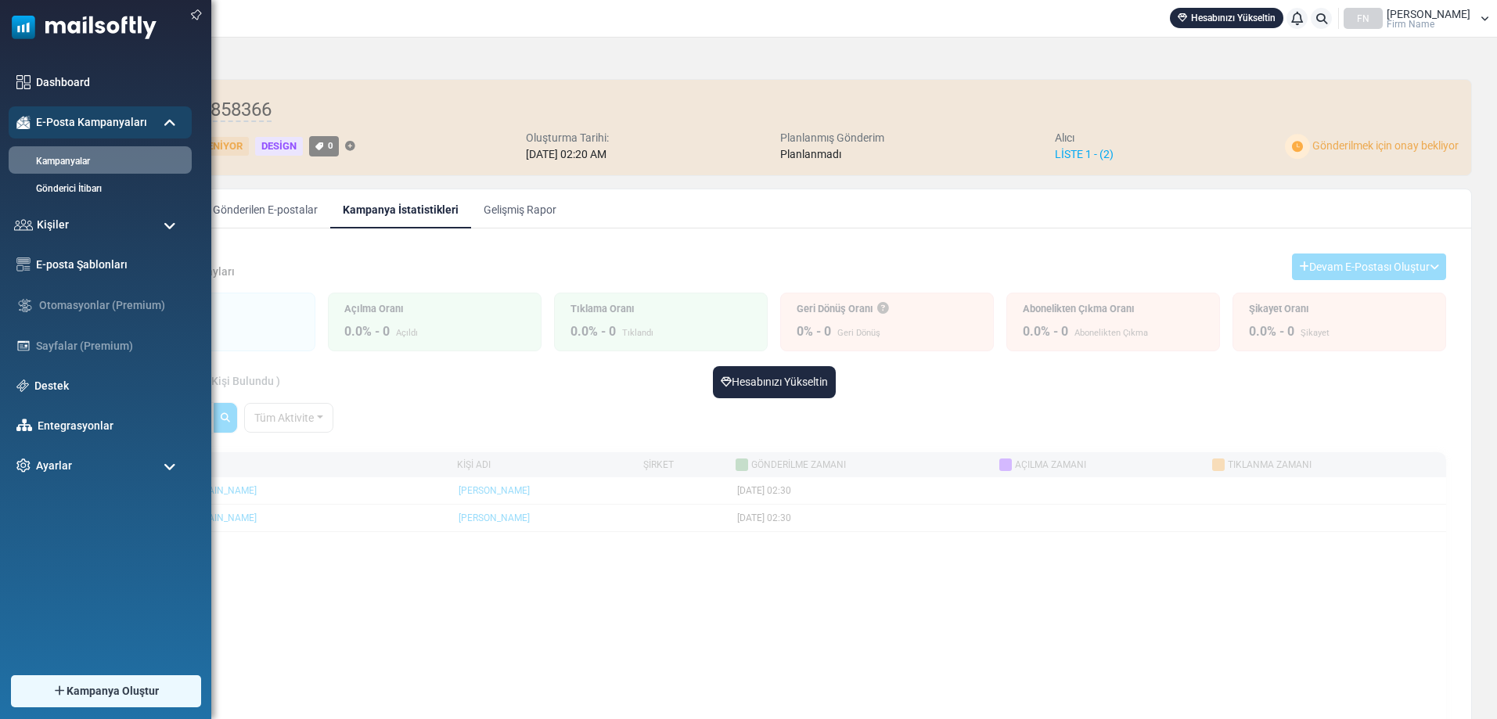
click at [41, 31] on img at bounding box center [78, 23] width 157 height 47
